Goal: Information Seeking & Learning: Learn about a topic

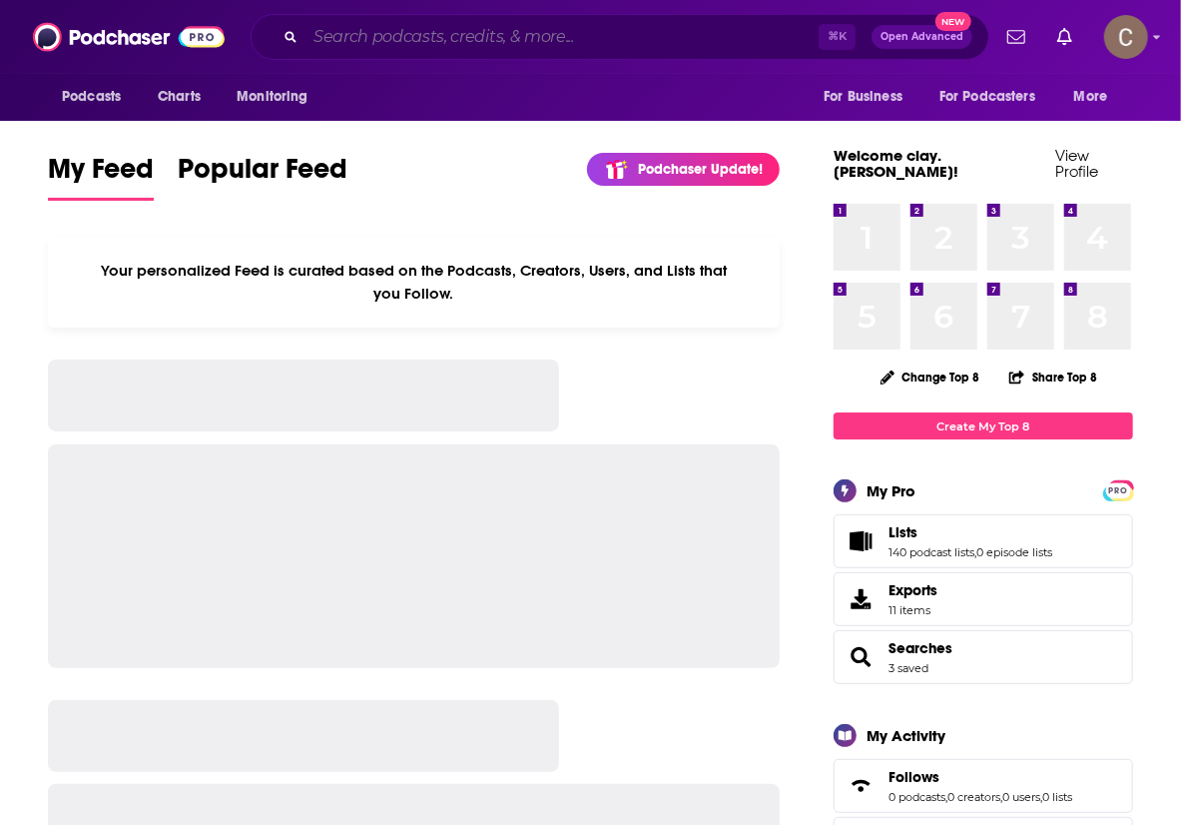
click at [449, 42] on input "Search podcasts, credits, & more..." at bounding box center [561, 37] width 513 height 32
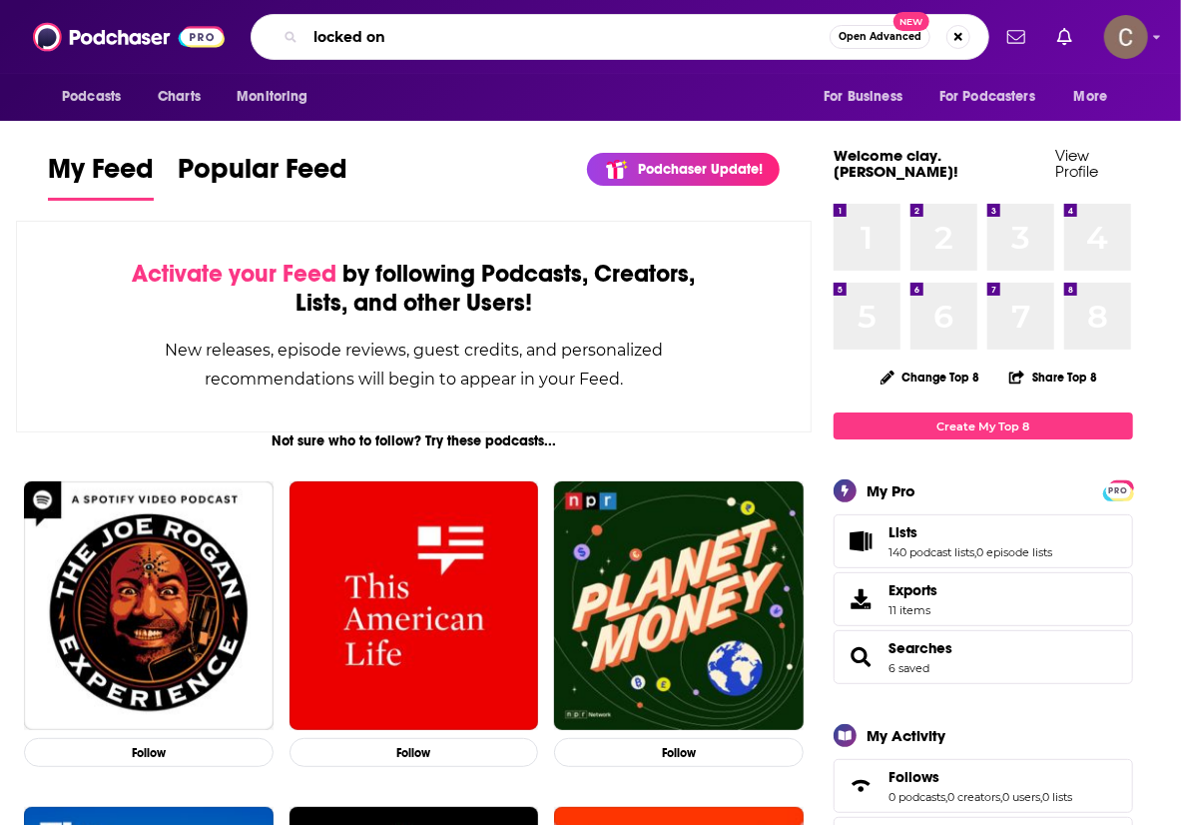
type input "locked on"
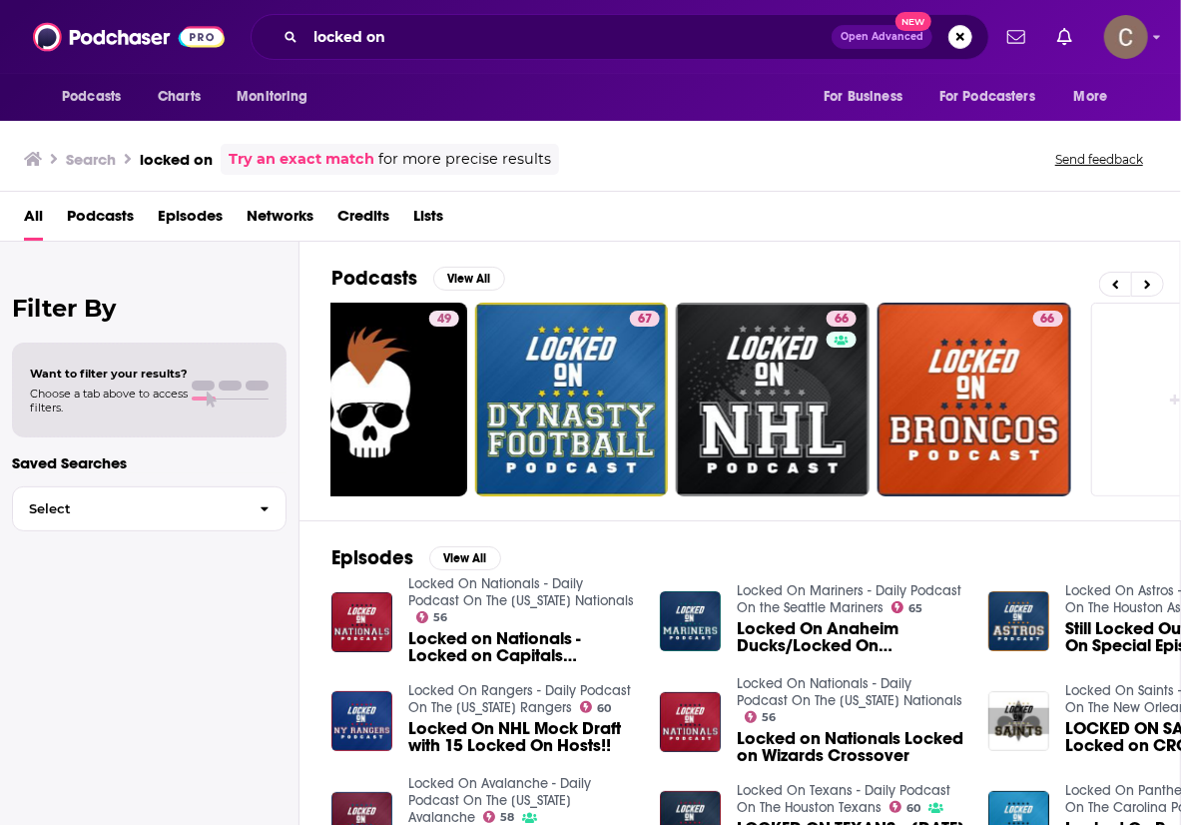
scroll to position [0, 882]
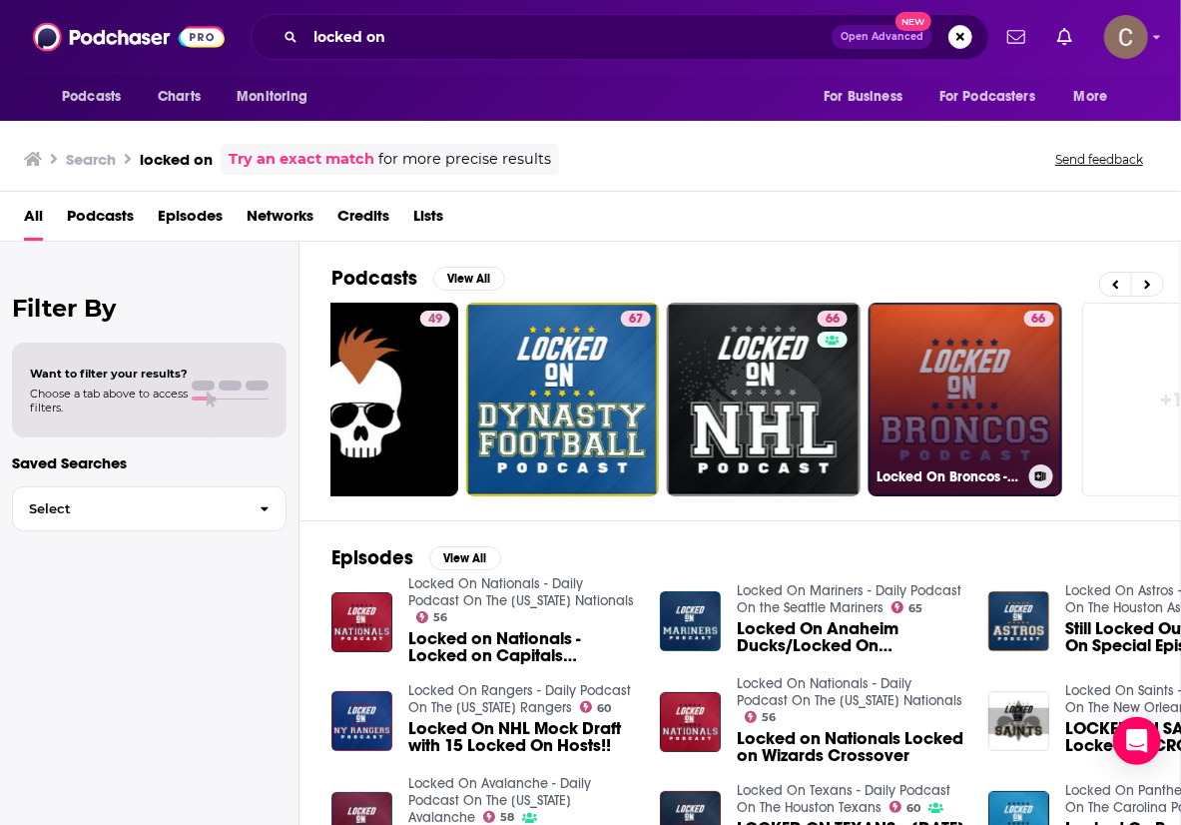
click at [907, 411] on link "66 Locked On Broncos - Daily Podcast On The Denver Broncos" at bounding box center [966, 399] width 194 height 194
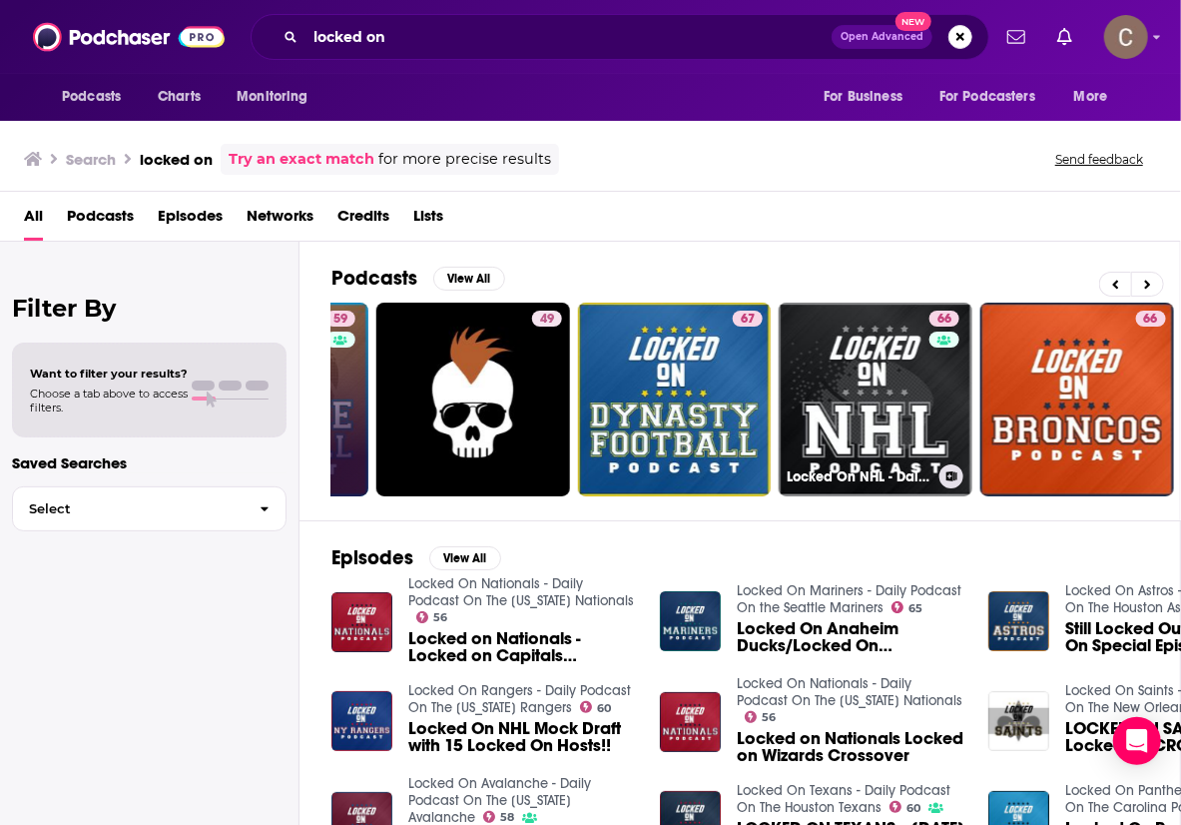
scroll to position [0, 786]
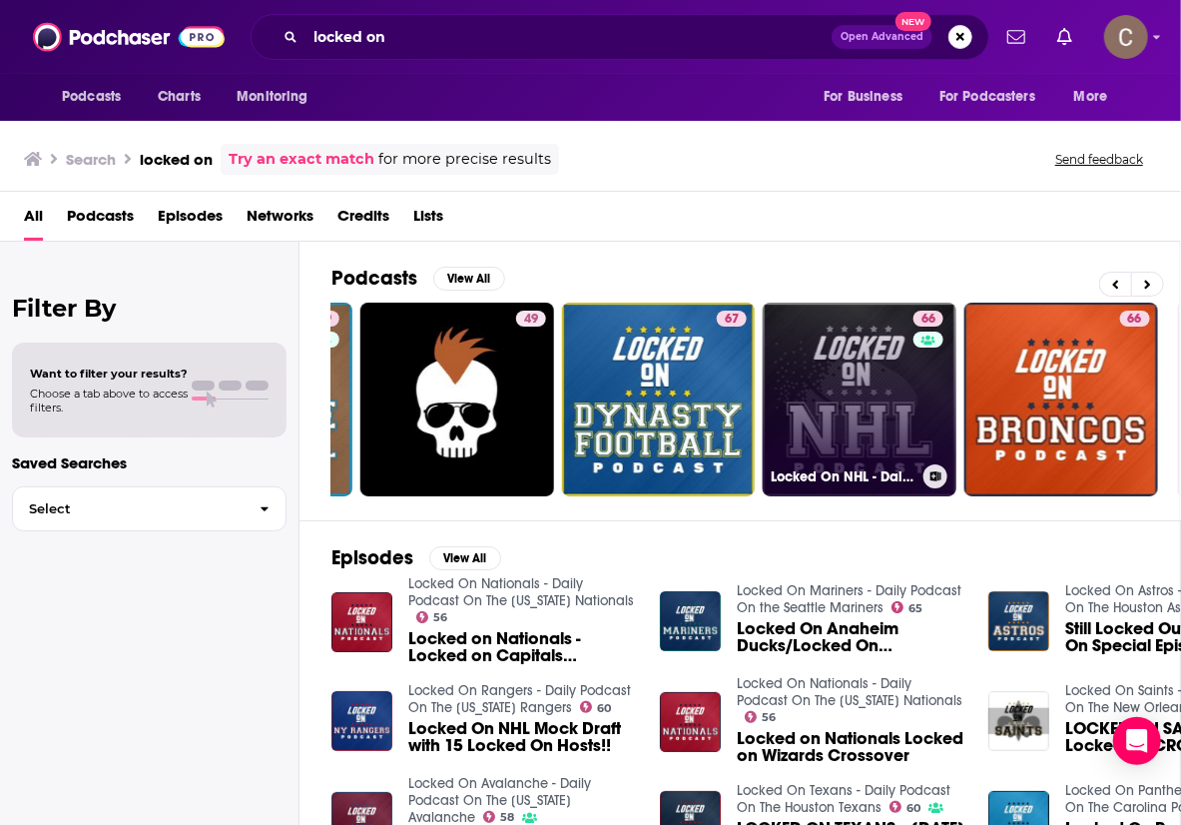
click at [856, 382] on link "66 Locked On NHL - Daily Podcast On The National Hockey League" at bounding box center [860, 399] width 194 height 194
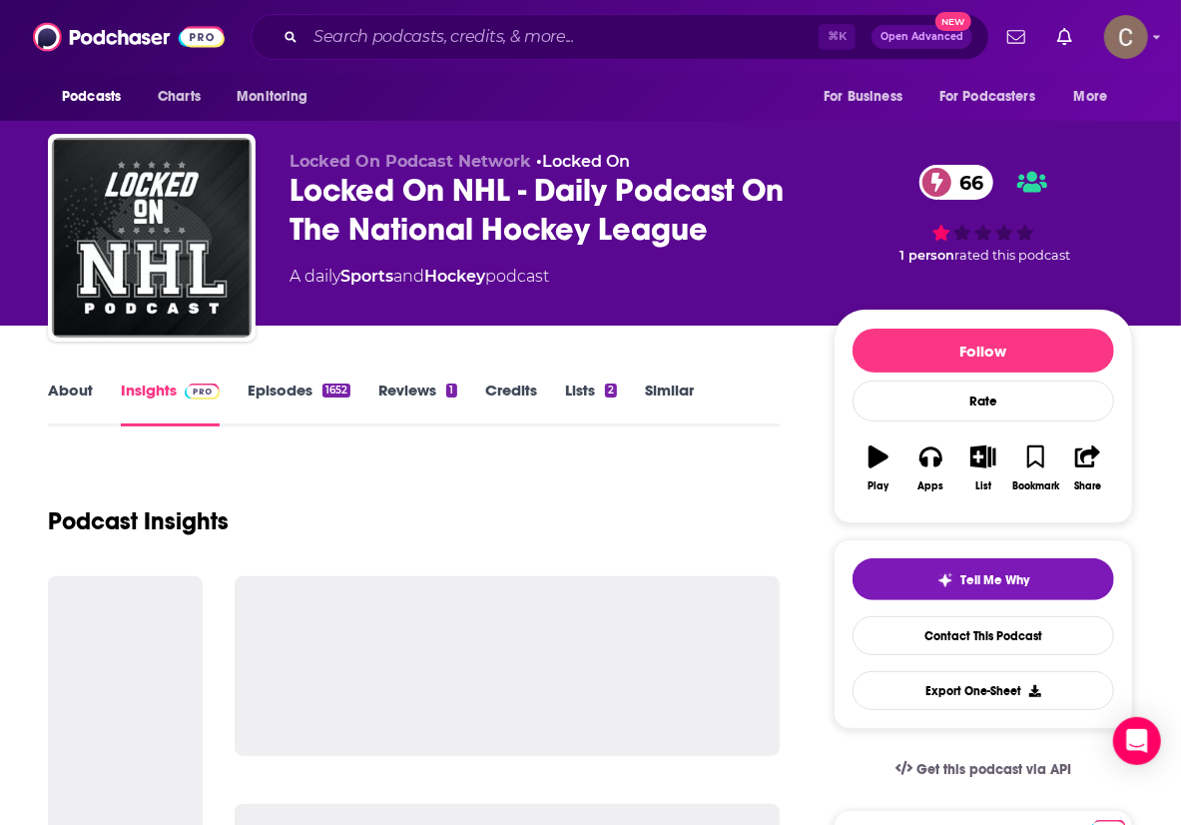
scroll to position [1, 0]
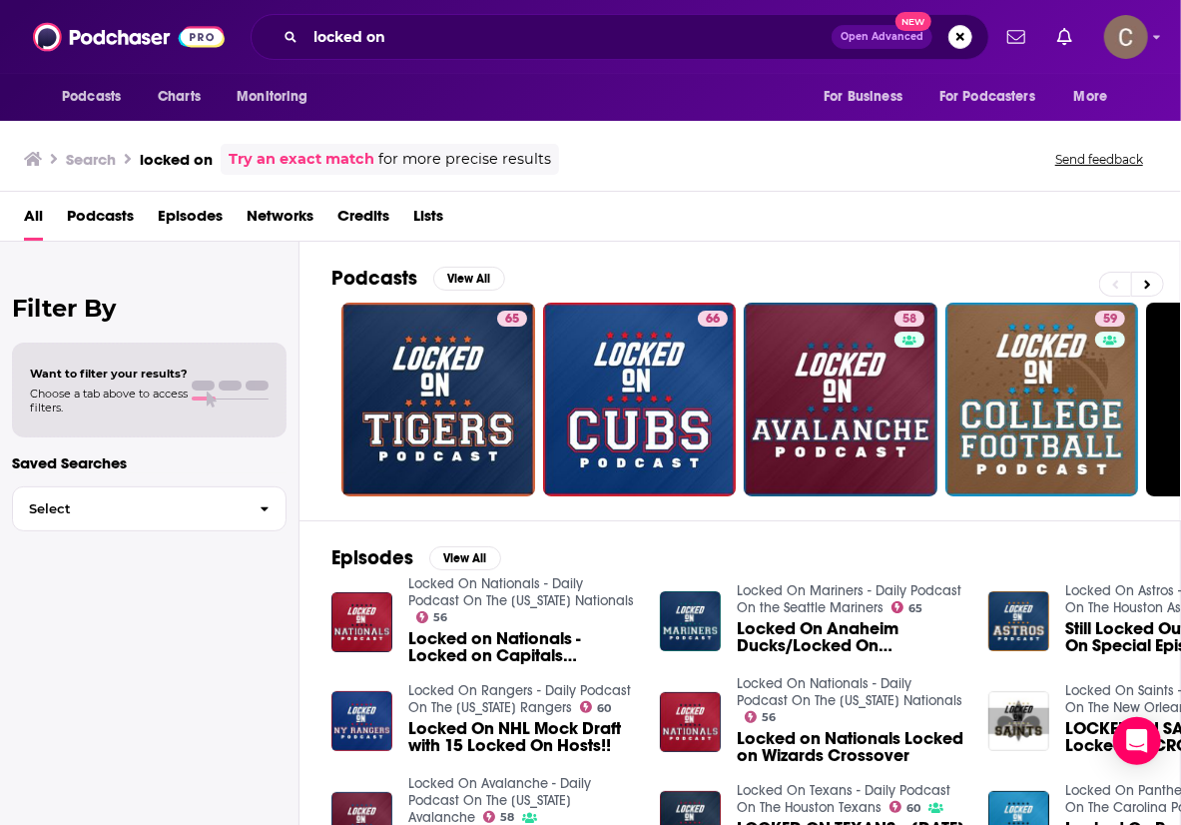
click at [265, 215] on span "Networks" at bounding box center [280, 220] width 67 height 41
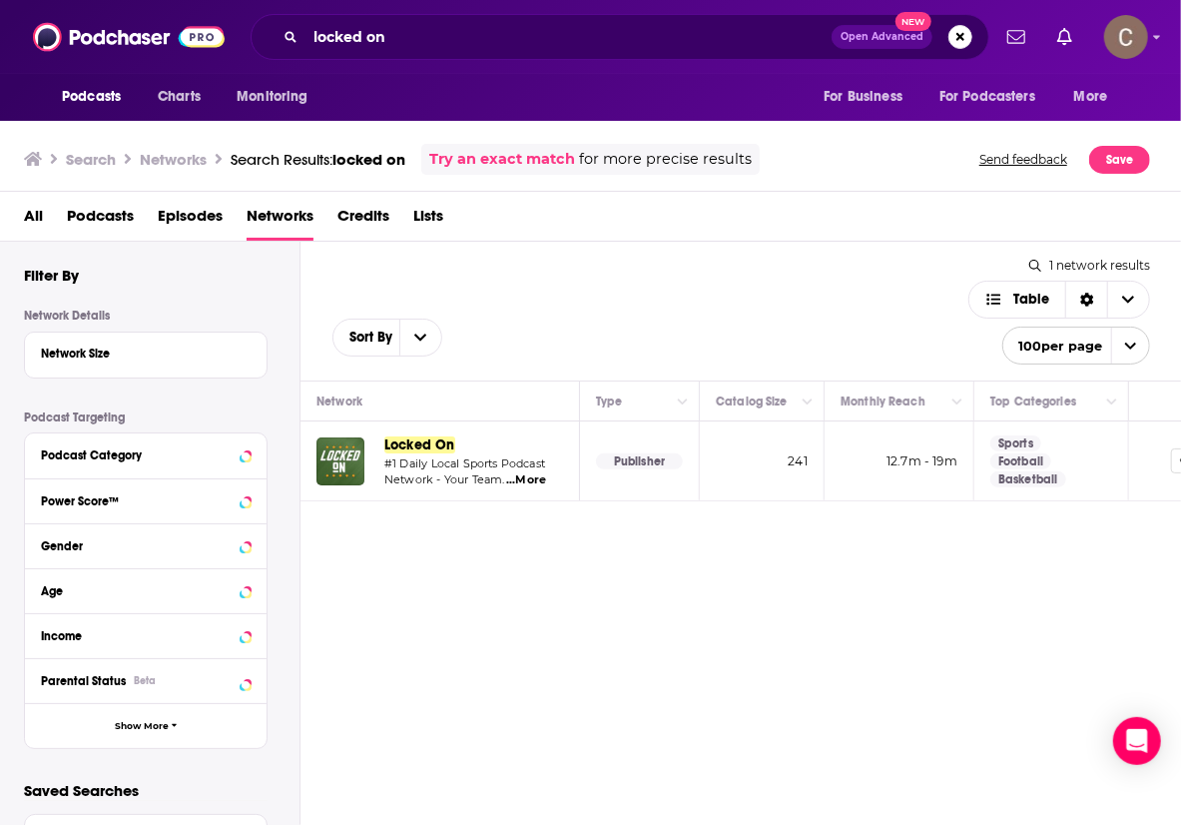
click at [418, 439] on span "Locked On" at bounding box center [419, 444] width 71 height 17
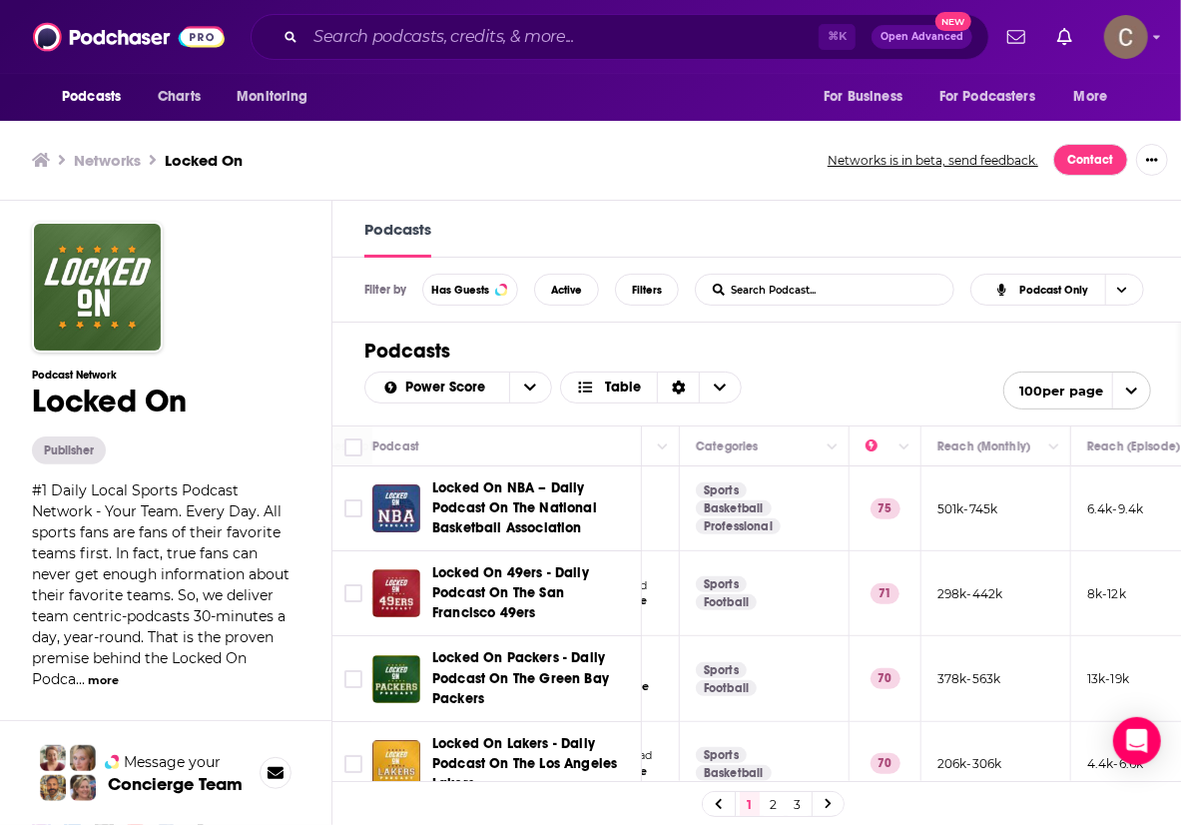
scroll to position [0, 545]
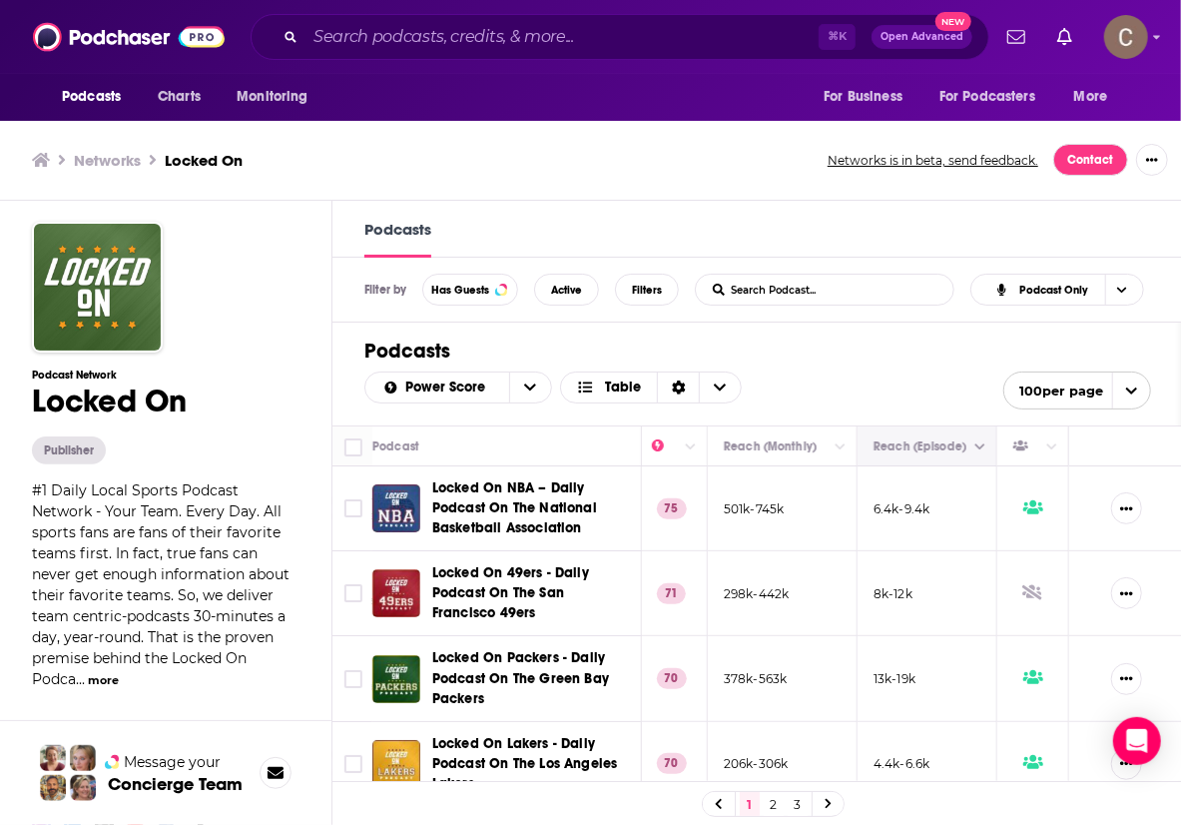
click at [963, 451] on button "Move" at bounding box center [925, 446] width 107 height 24
click at [981, 446] on icon "Column Actions" at bounding box center [980, 447] width 10 height 12
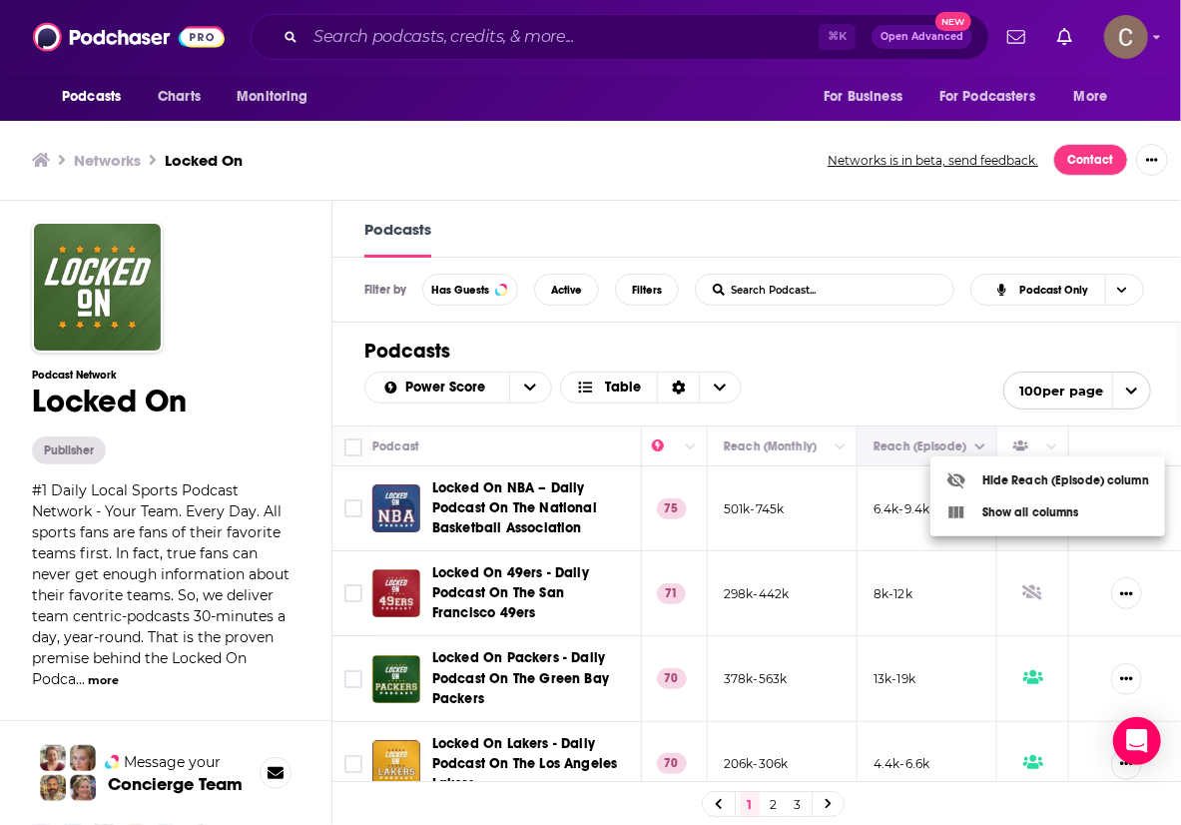
click at [981, 446] on div at bounding box center [590, 412] width 1181 height 825
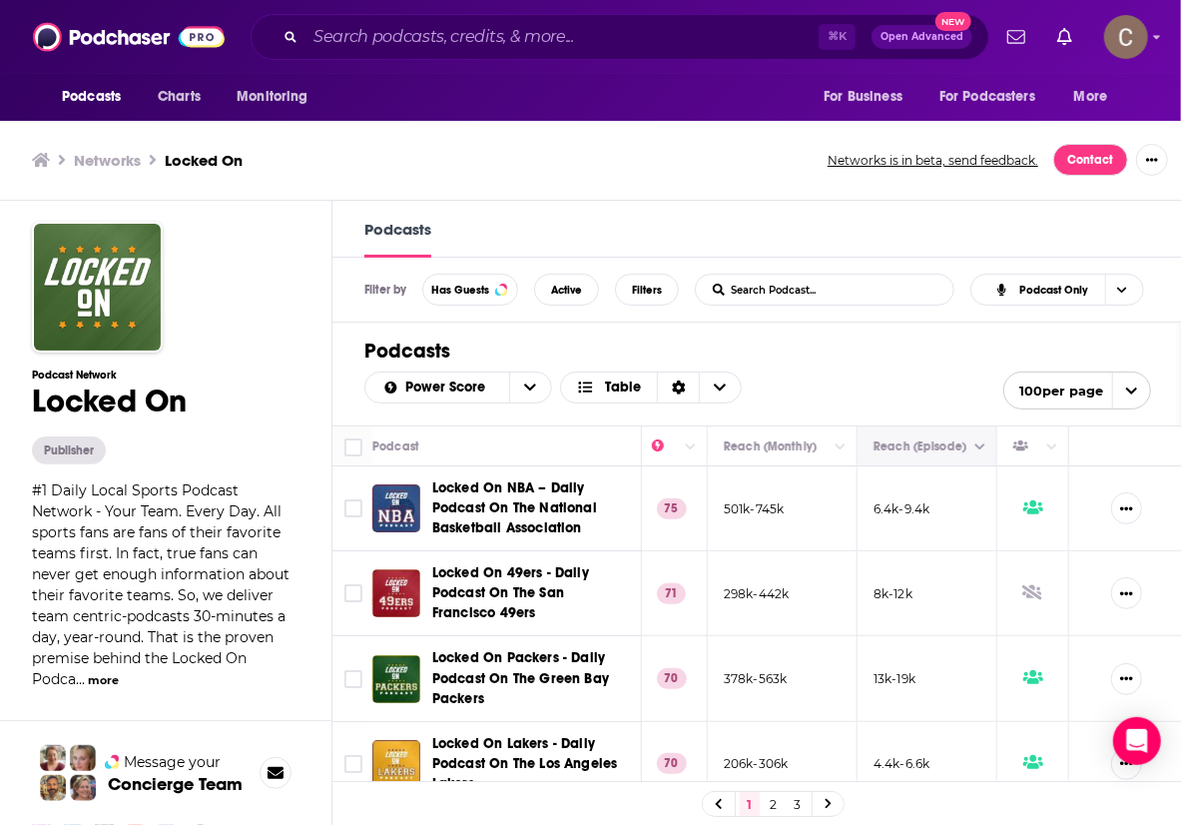
click at [935, 446] on icon "Move" at bounding box center [925, 446] width 24 height 24
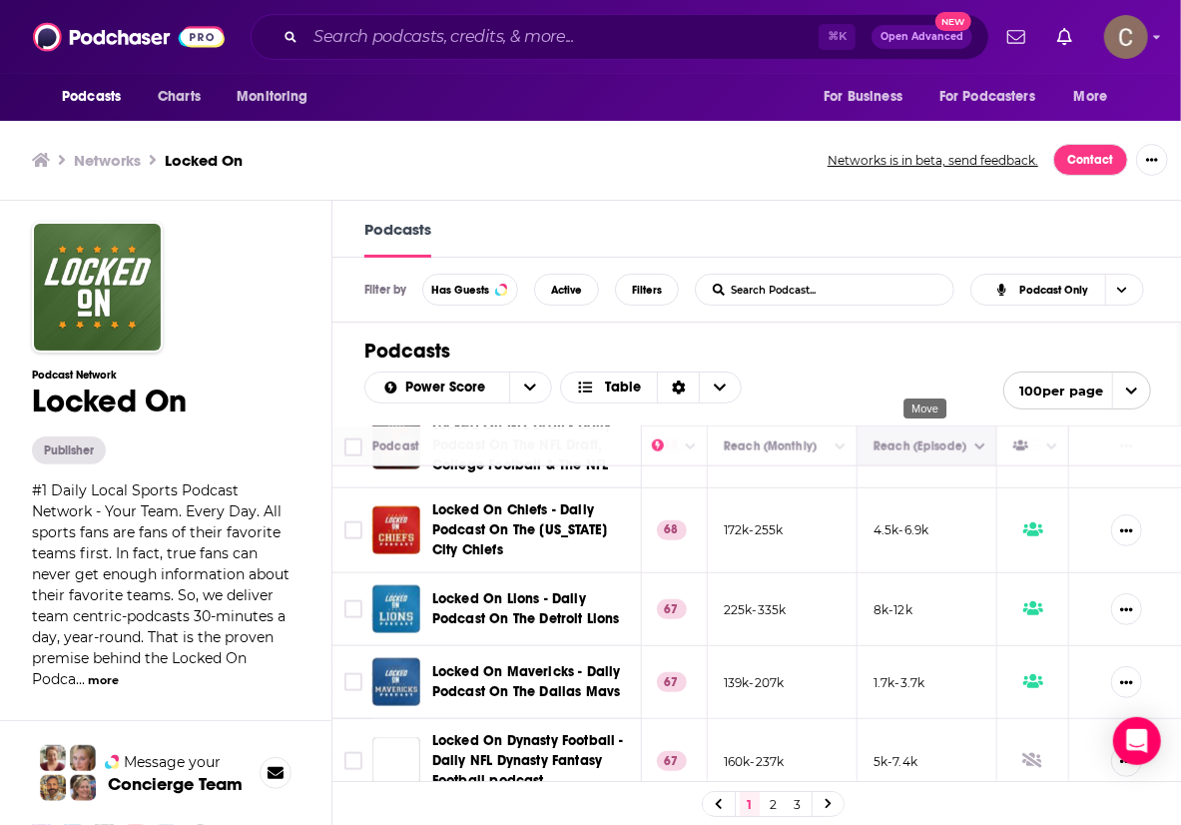
scroll to position [1256, 545]
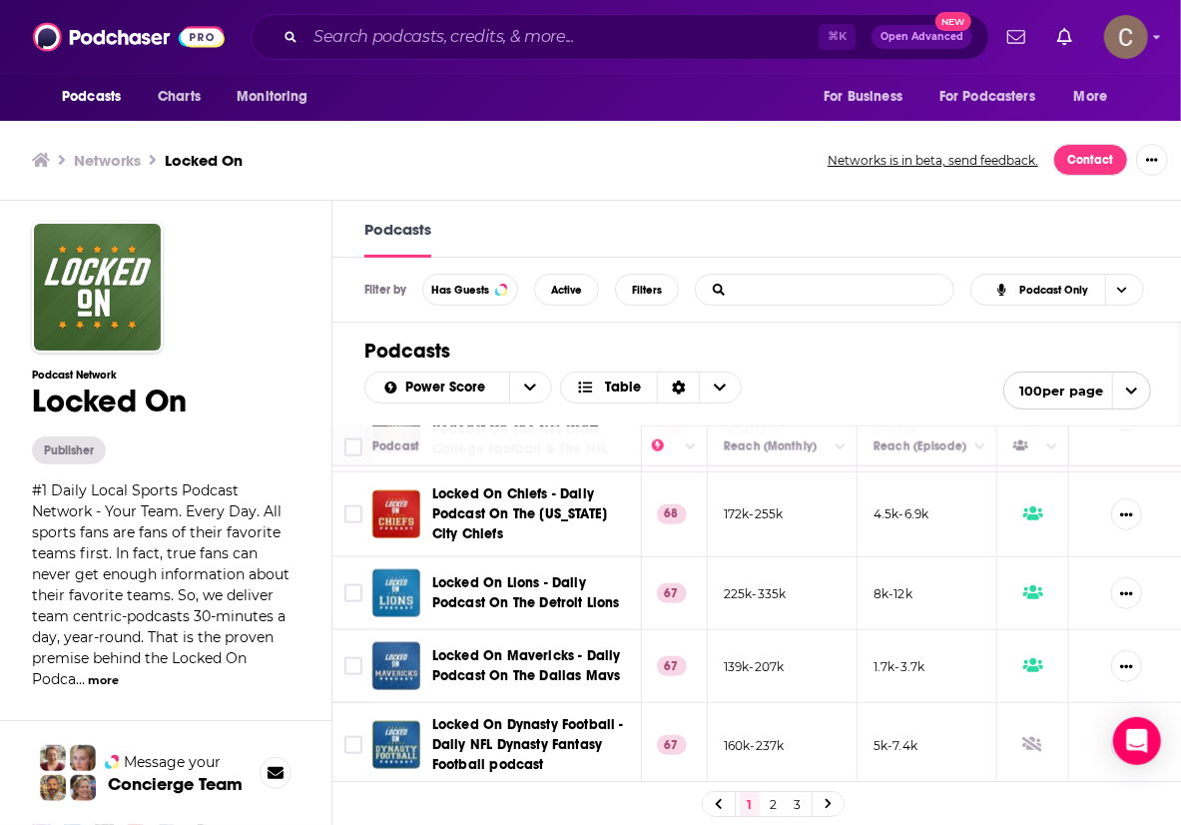
click at [821, 287] on input "List Search Input" at bounding box center [800, 290] width 209 height 30
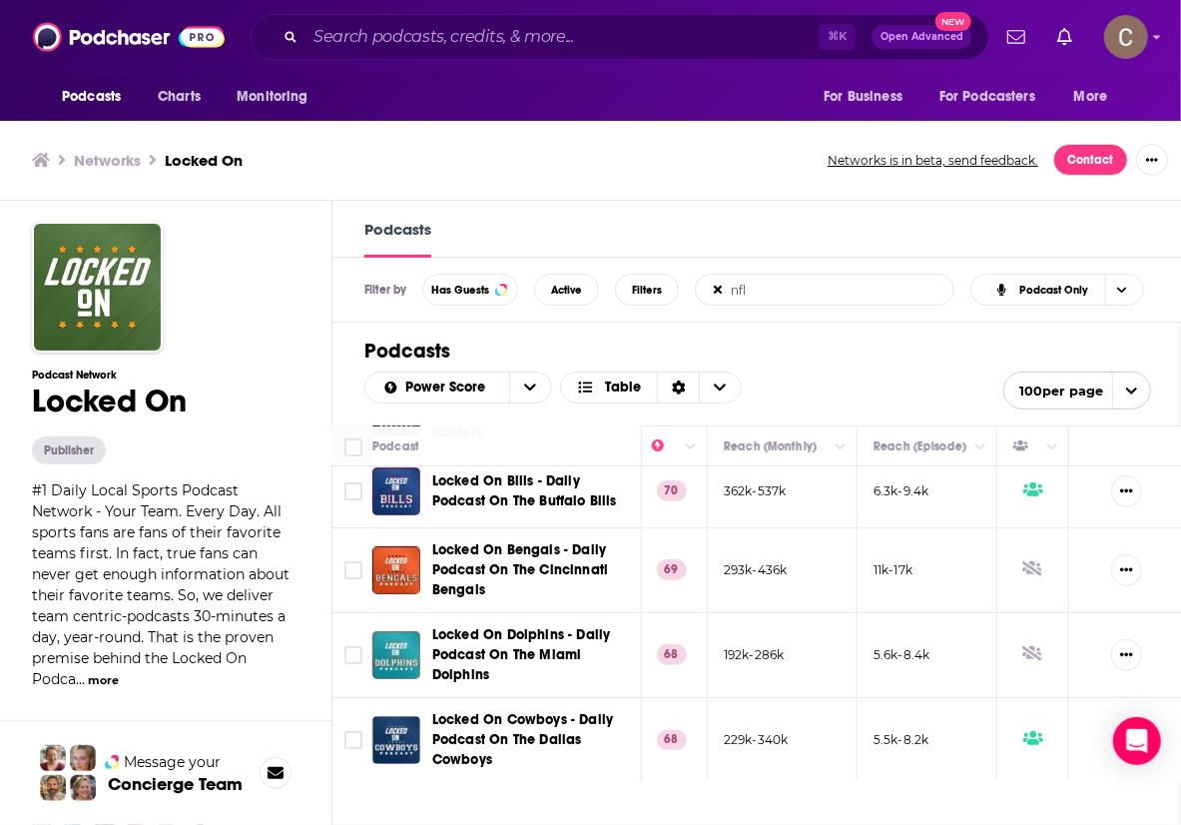
scroll to position [362, 545]
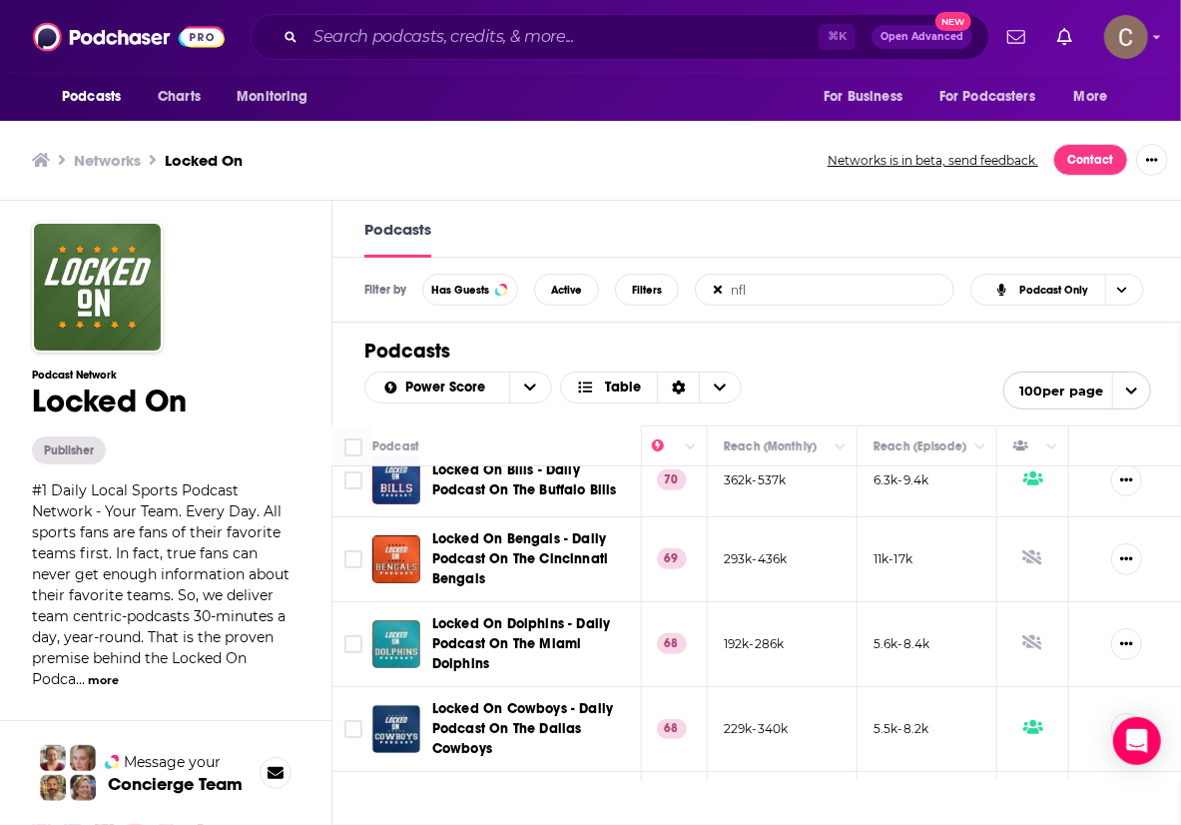
type input "nfl"
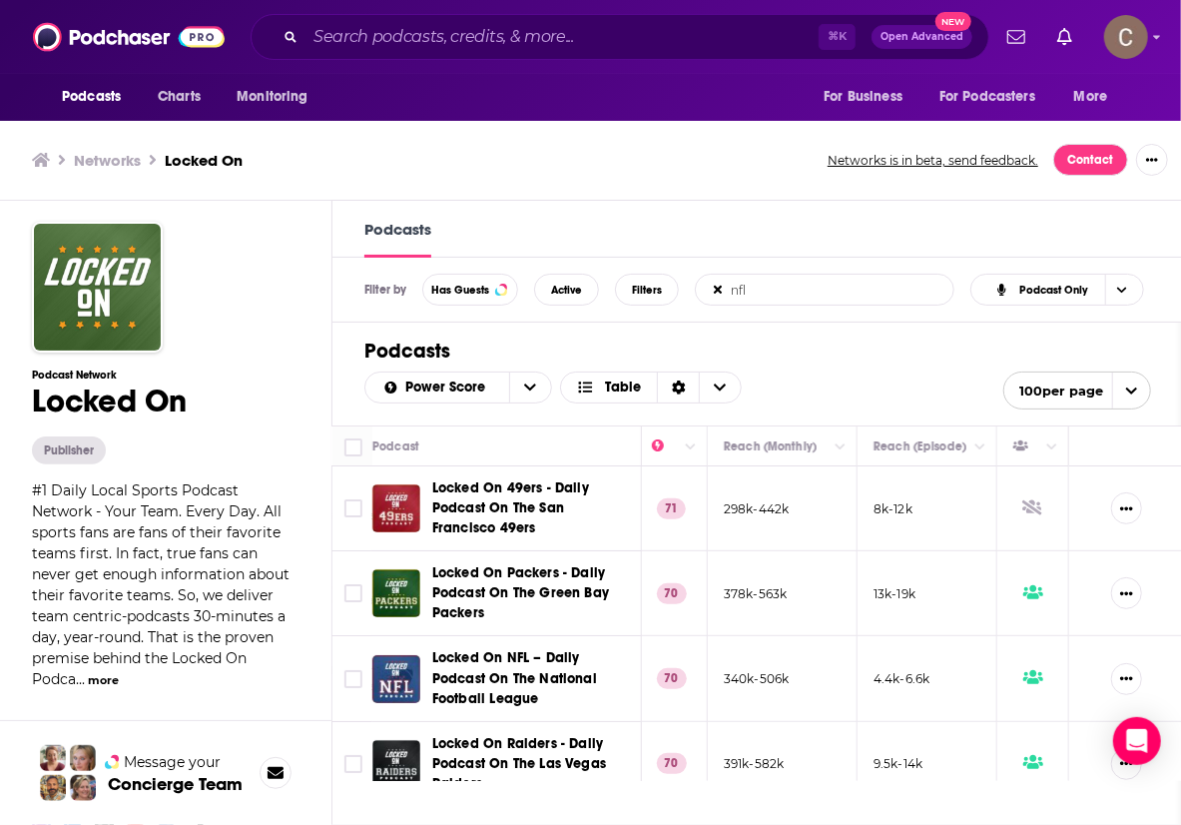
scroll to position [0, 0]
click at [119, 672] on button "more" at bounding box center [103, 680] width 31 height 17
